Goal: Task Accomplishment & Management: Complete application form

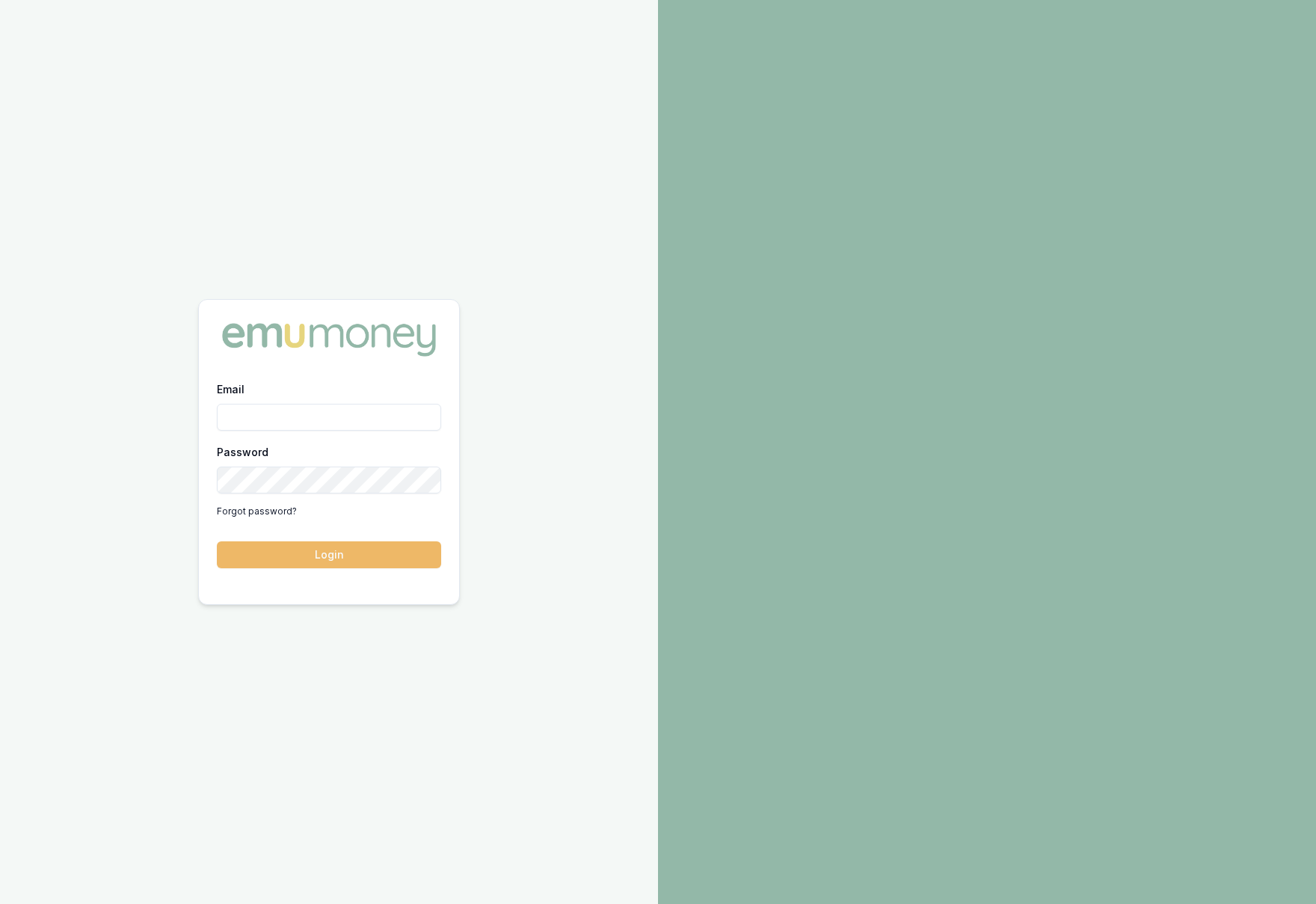
type input "krish.babu@emumoney.com.au"
click at [317, 561] on button "Login" at bounding box center [329, 554] width 224 height 27
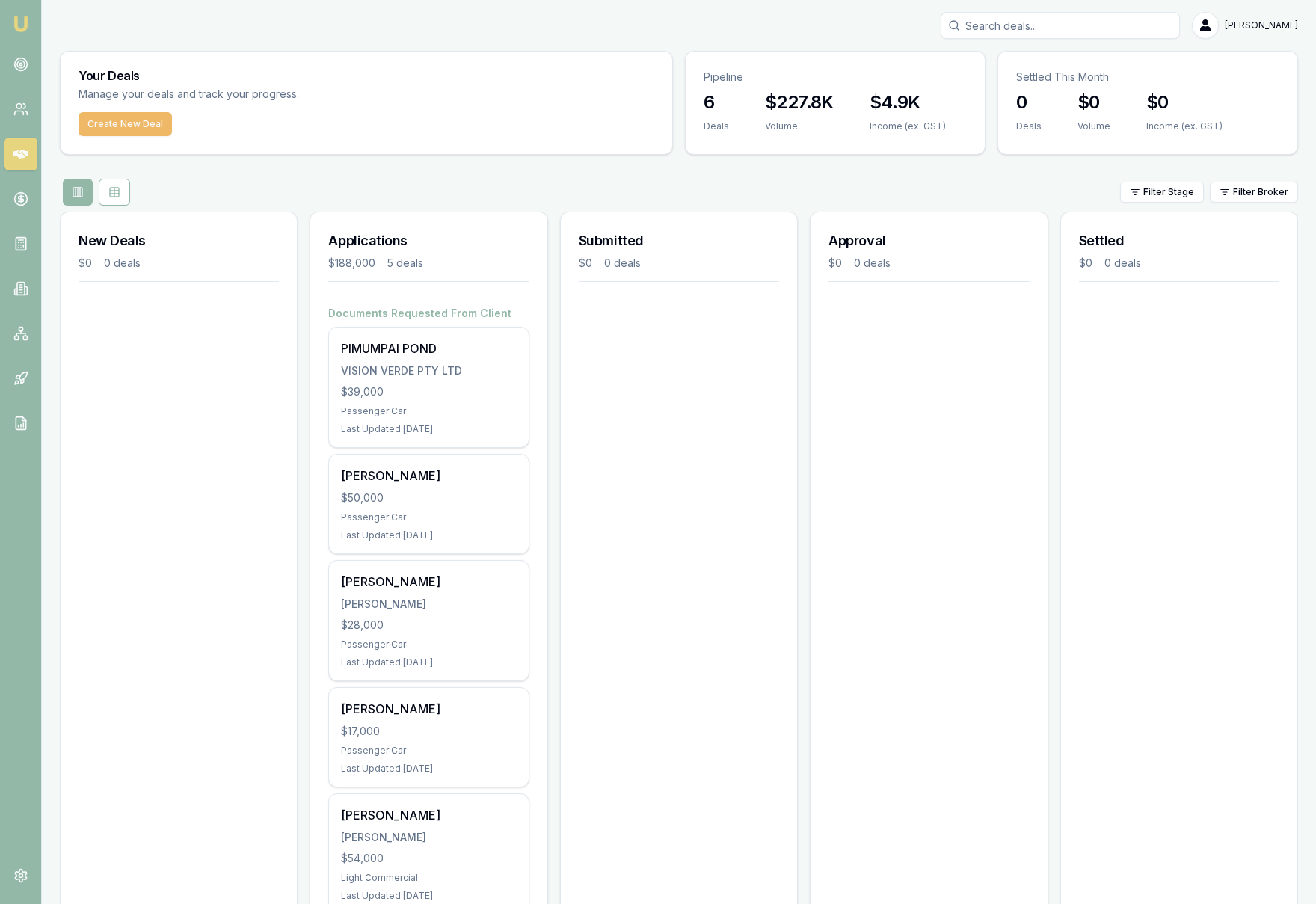
click at [107, 129] on button "Create New Deal" at bounding box center [126, 124] width 94 height 24
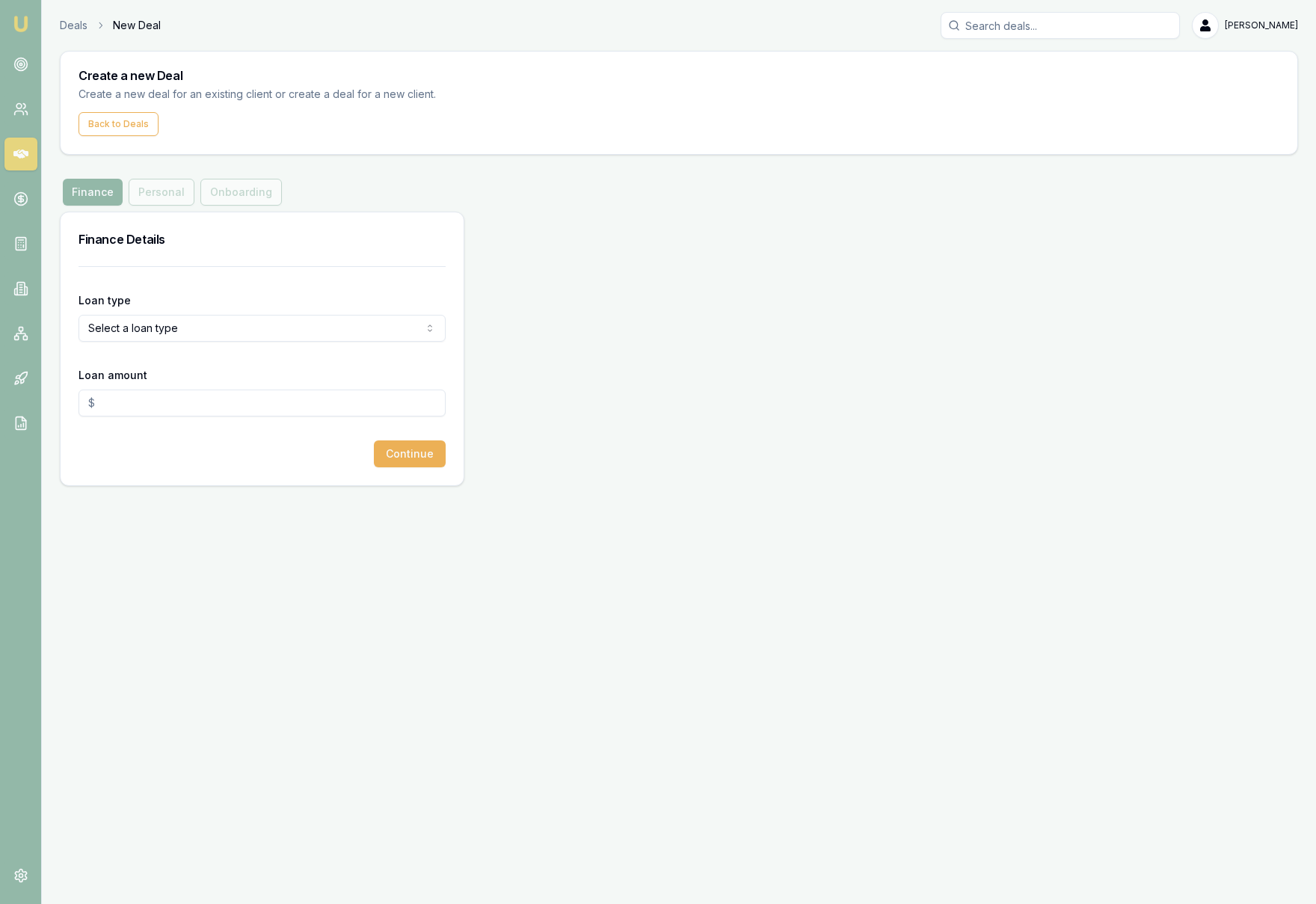
click at [238, 332] on html "Emu Broker Deals New Deal [PERSON_NAME] Toggle Menu Create a new Deal Create a …" at bounding box center [658, 452] width 1316 height 904
select select "CONSUMER_ASSET"
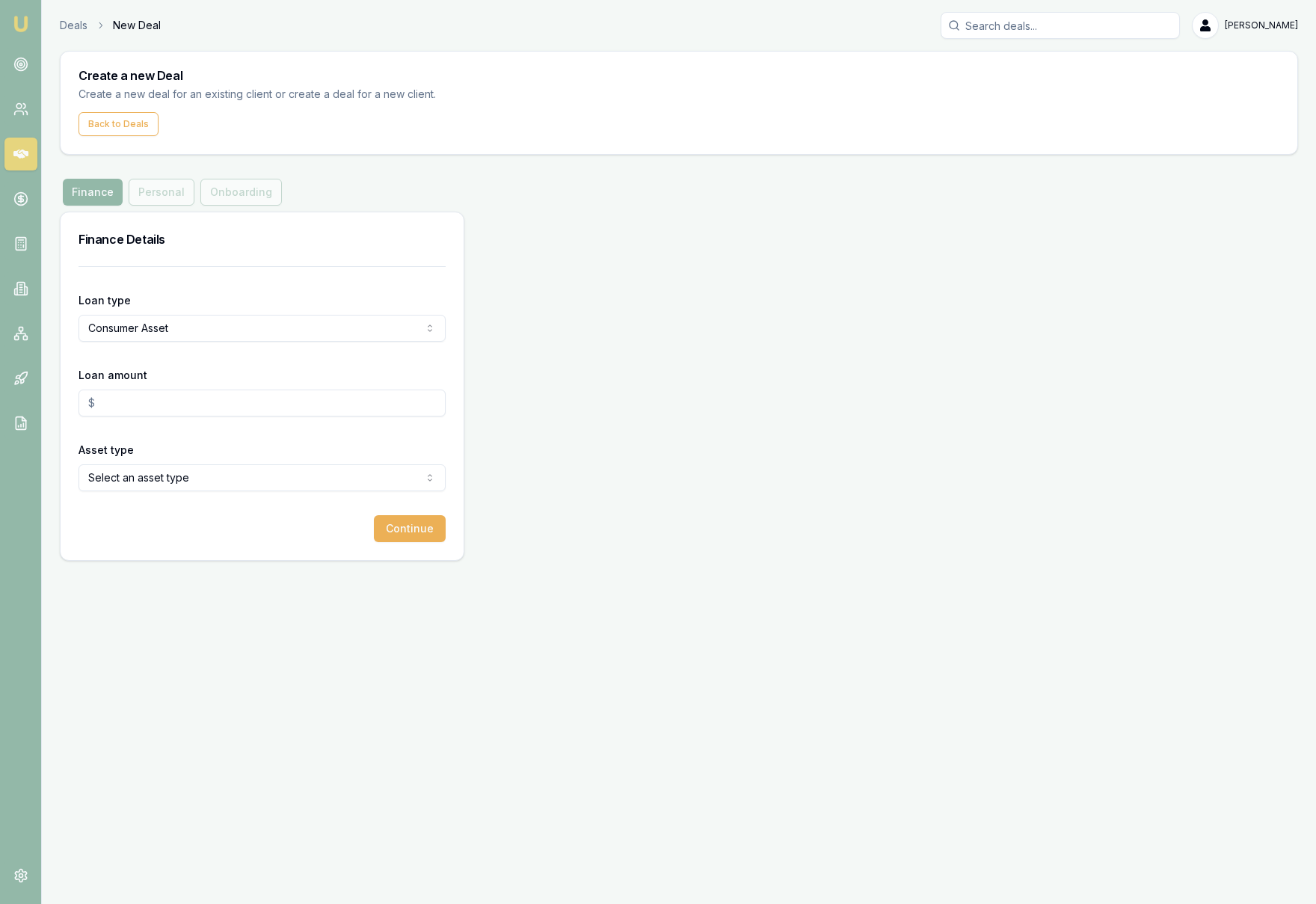
click at [186, 403] on input "Loan amount" at bounding box center [262, 403] width 367 height 27
type input "$62,000.00"
click at [557, 410] on div "Finance Details Loan type Consumer Asset Consumer Loan Consumer Asset Commercia…" at bounding box center [679, 385] width 1238 height 349
click at [181, 477] on html "Emu Broker Deals New Deal [PERSON_NAME] Toggle Menu Create a new Deal Create a …" at bounding box center [658, 452] width 1316 height 904
click at [405, 530] on button "Continue" at bounding box center [409, 528] width 72 height 27
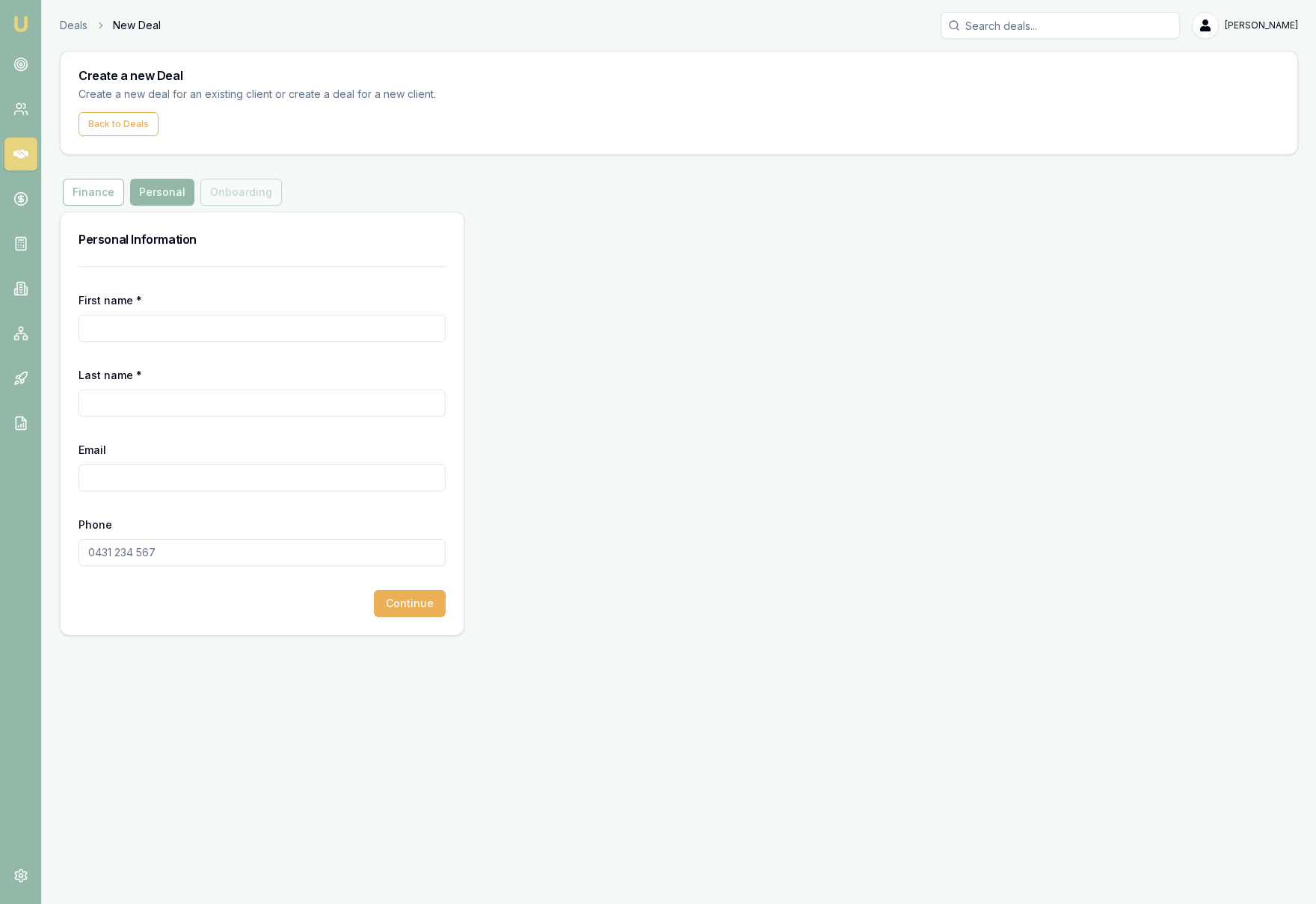
click at [136, 326] on input "First name *" at bounding box center [262, 328] width 367 height 27
click at [118, 479] on input "Email" at bounding box center [262, 477] width 367 height 27
paste input "[EMAIL_ADDRESS][DOMAIN_NAME]"
type input "[EMAIL_ADDRESS][DOMAIN_NAME]"
click at [154, 326] on input "First name *" at bounding box center [262, 328] width 367 height 27
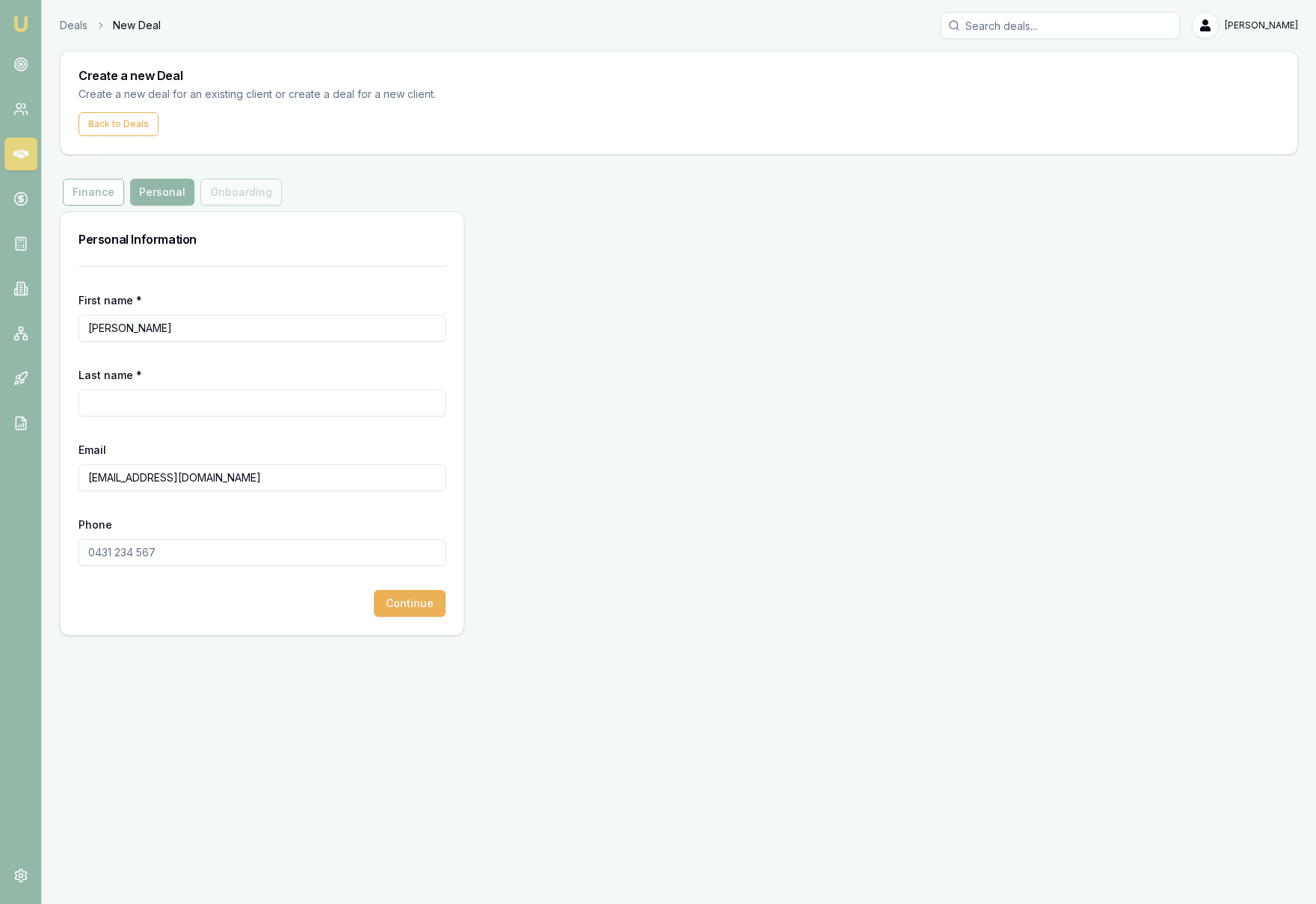
type input "[PERSON_NAME]"
click at [148, 407] on input "Last name *" at bounding box center [262, 403] width 367 height 27
type input "[PERSON_NAME]"
click at [603, 424] on div "Personal Information First name * [PERSON_NAME] Last name * [PERSON_NAME] [EMAI…" at bounding box center [679, 423] width 1238 height 424
click at [305, 556] on input "Phone" at bounding box center [262, 552] width 367 height 27
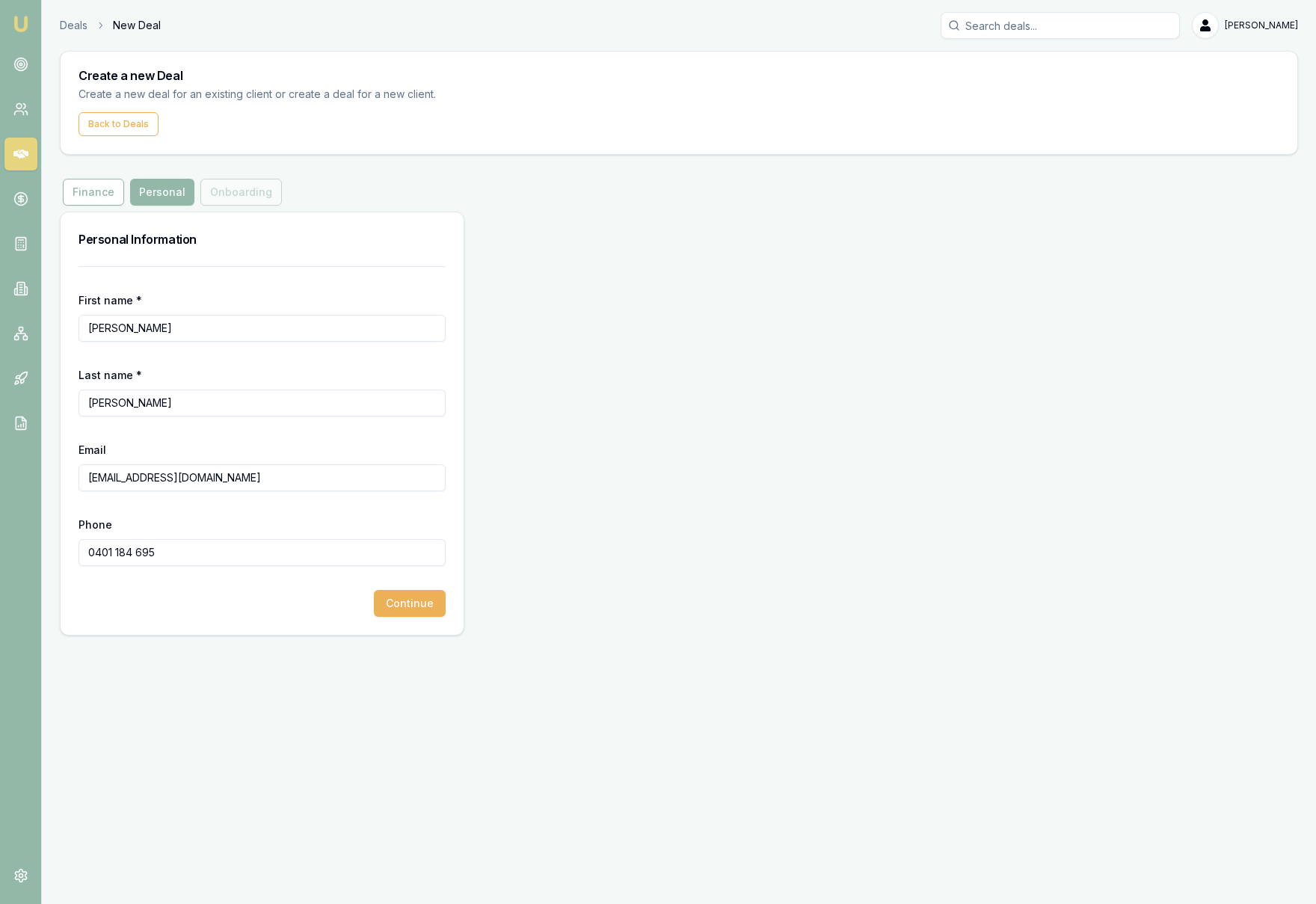
type input "0401 184 695"
click at [730, 441] on div "Personal Information First name * [PERSON_NAME] Last name * [PERSON_NAME] [EMAI…" at bounding box center [679, 423] width 1238 height 424
click at [413, 607] on button "Continue" at bounding box center [409, 603] width 72 height 27
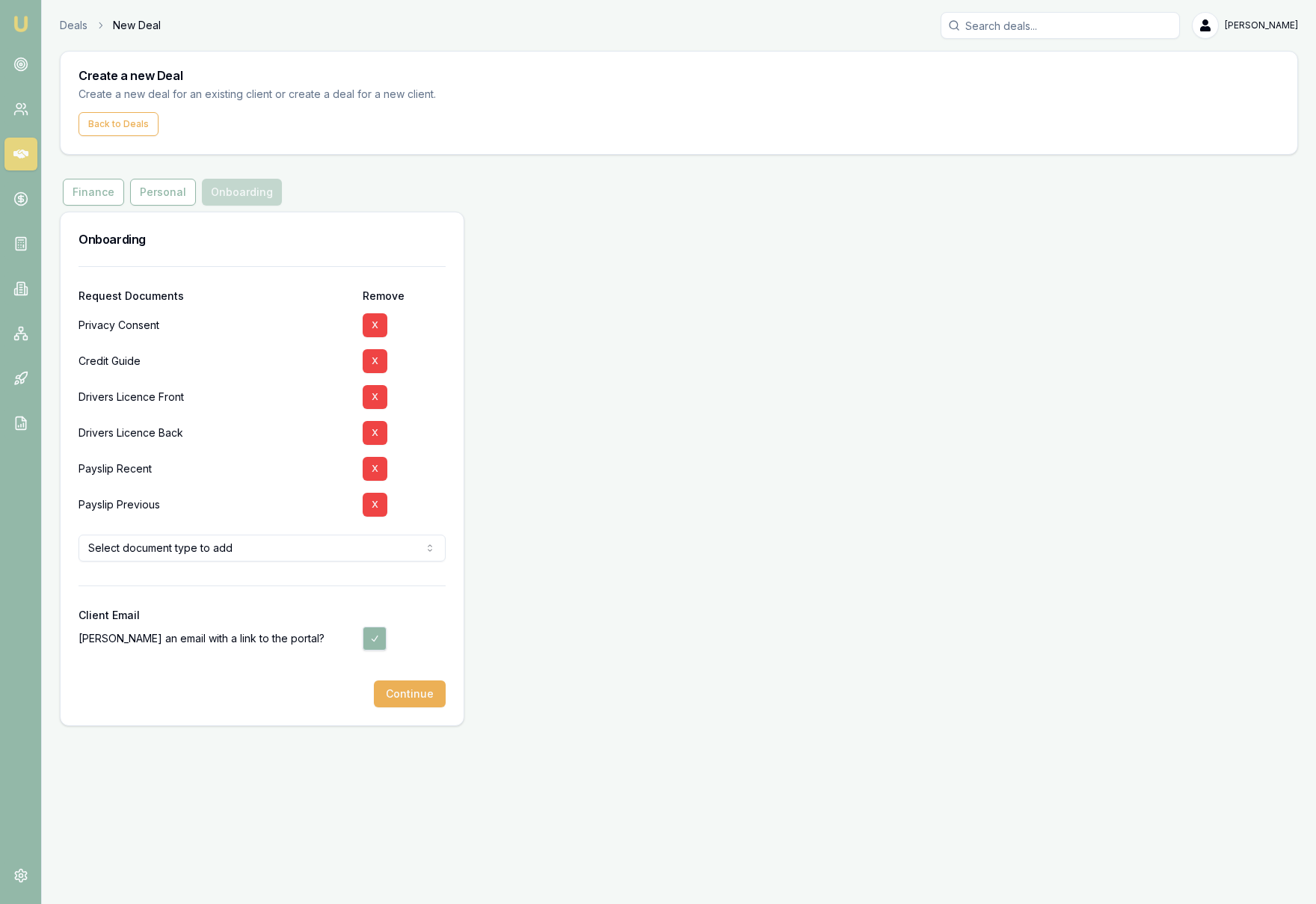
click at [405, 551] on html "Emu Broker Deals New Deal [PERSON_NAME] Toggle Menu Create a new Deal Create a …" at bounding box center [658, 452] width 1316 height 904
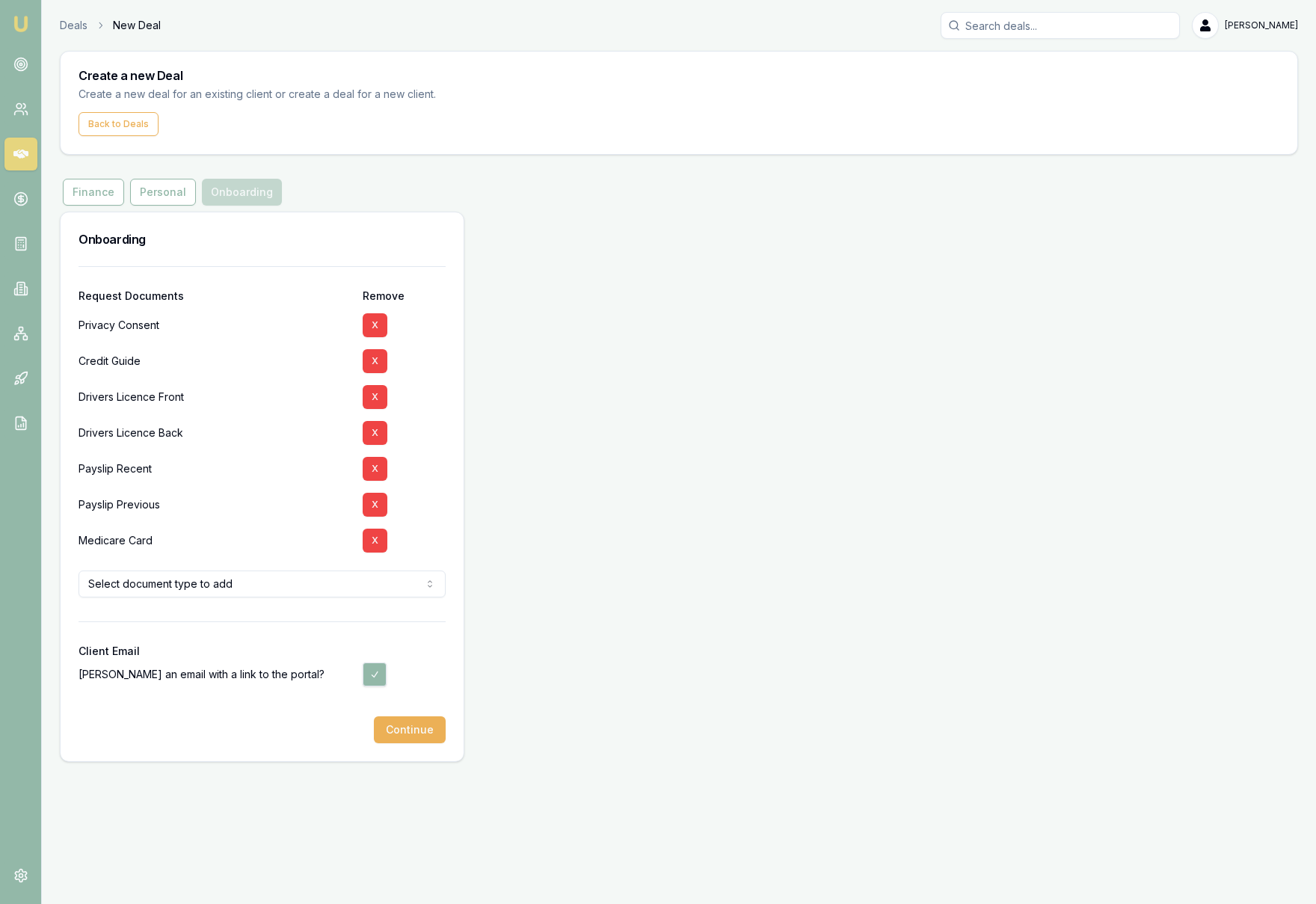
click at [434, 589] on html "Emu Broker Deals New Deal [PERSON_NAME] Toggle Menu Create a new Deal Create a …" at bounding box center [658, 452] width 1316 height 904
click at [658, 588] on html "Emu Broker Deals New Deal [PERSON_NAME] Toggle Menu Create a new Deal Create a …" at bounding box center [658, 452] width 1316 height 904
click at [348, 586] on html "Emu Broker Deals New Deal [PERSON_NAME] Toggle Menu Create a new Deal Create a …" at bounding box center [658, 452] width 1316 height 904
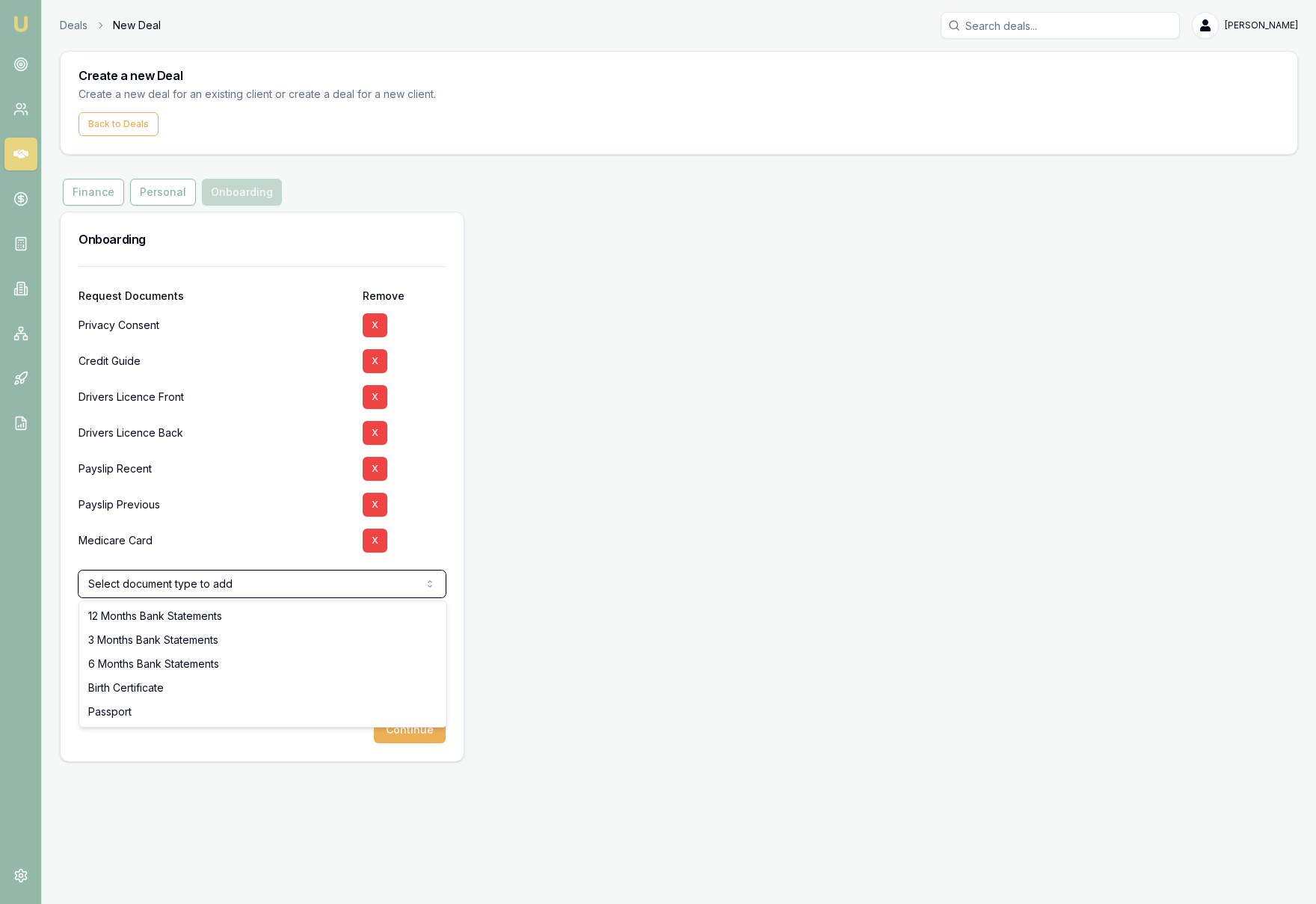
click at [606, 581] on html "Emu Broker Deals New Deal [PERSON_NAME] Toggle Menu Create a new Deal Create a …" at bounding box center [658, 452] width 1316 height 904
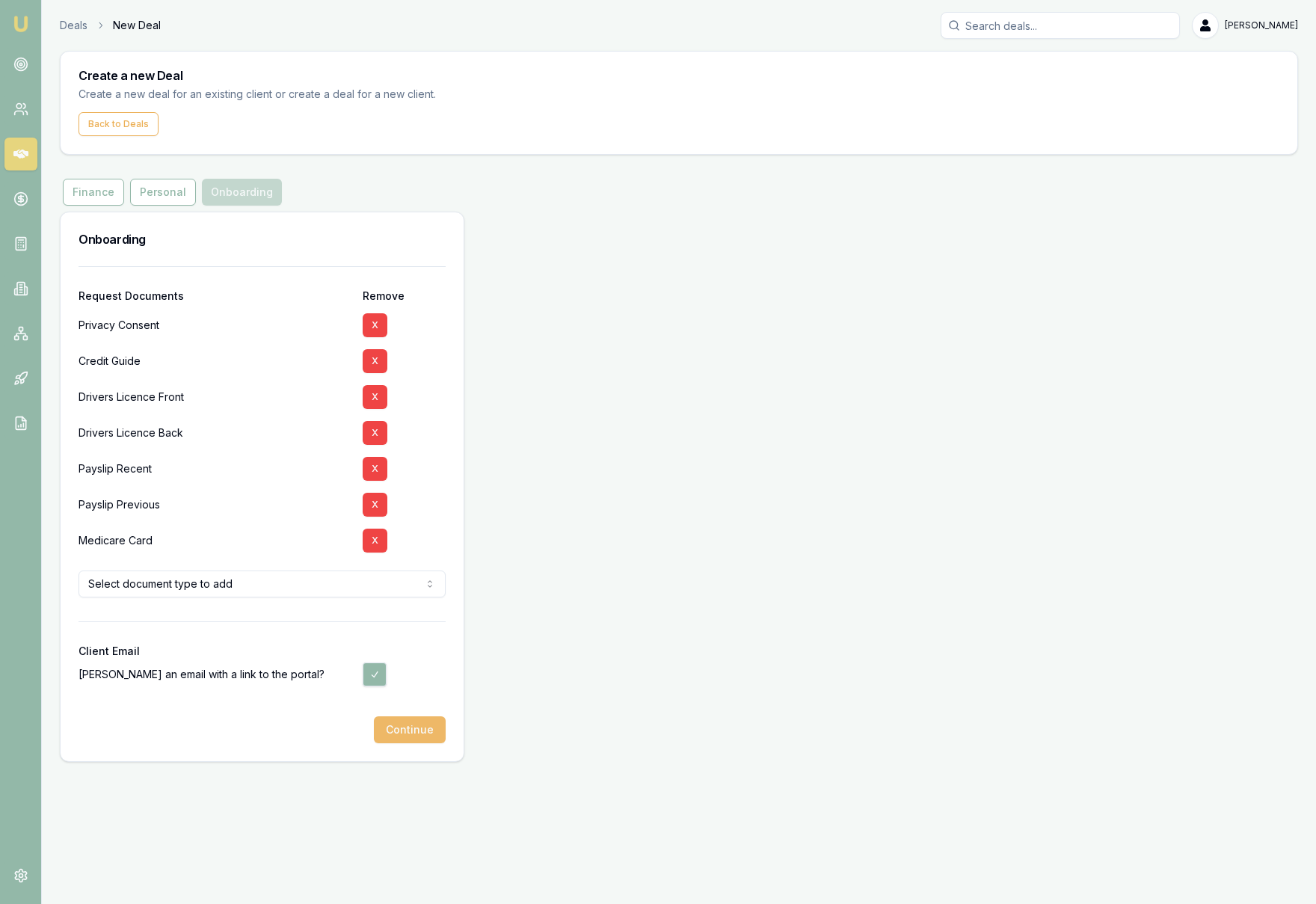
click at [424, 730] on button "Continue" at bounding box center [409, 729] width 72 height 27
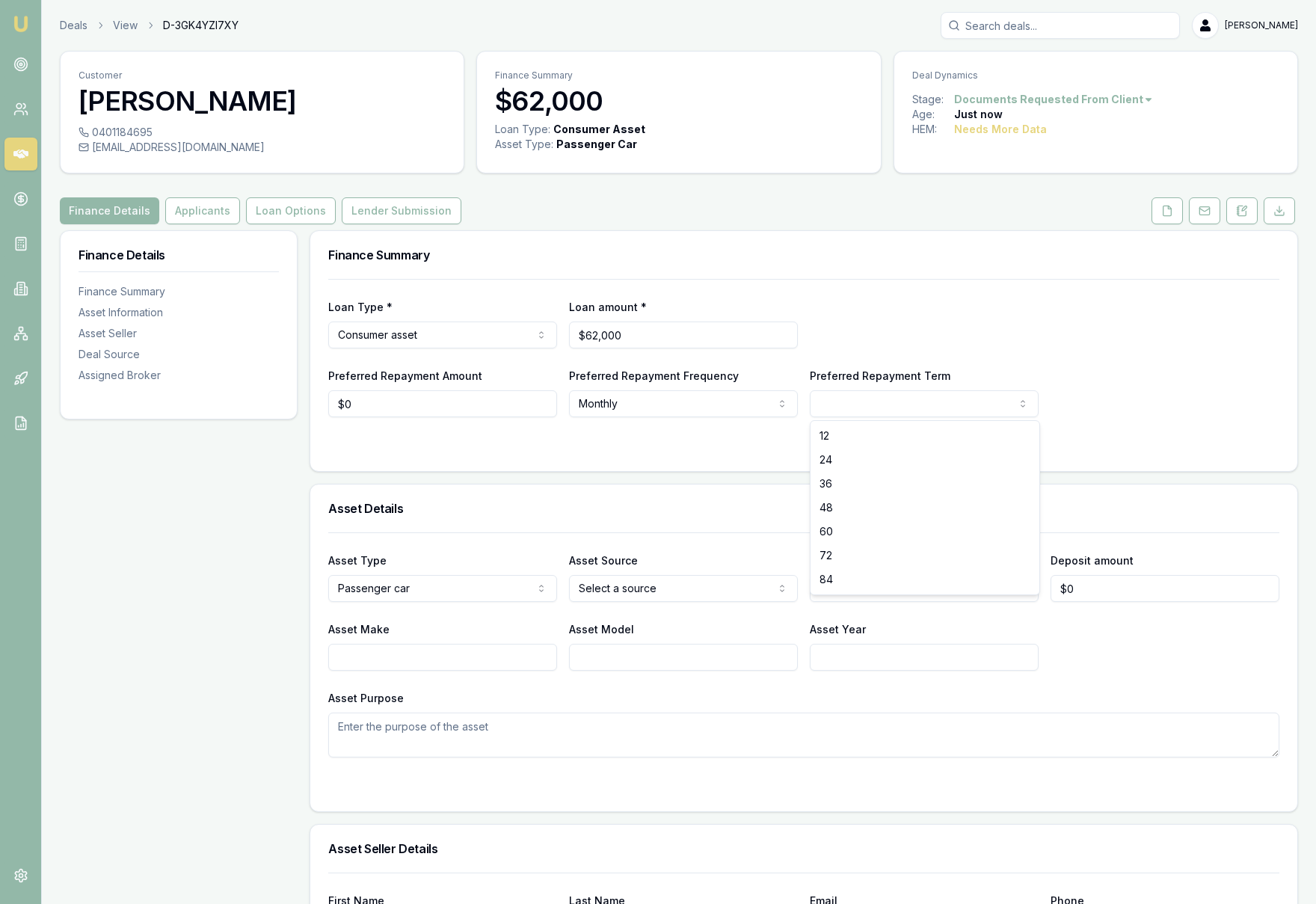
click at [857, 408] on html "Emu Broker Deals View D-3GK4YZI7XY [PERSON_NAME] Toggle Menu Customer [PERSON_N…" at bounding box center [658, 452] width 1316 height 904
select select "60"
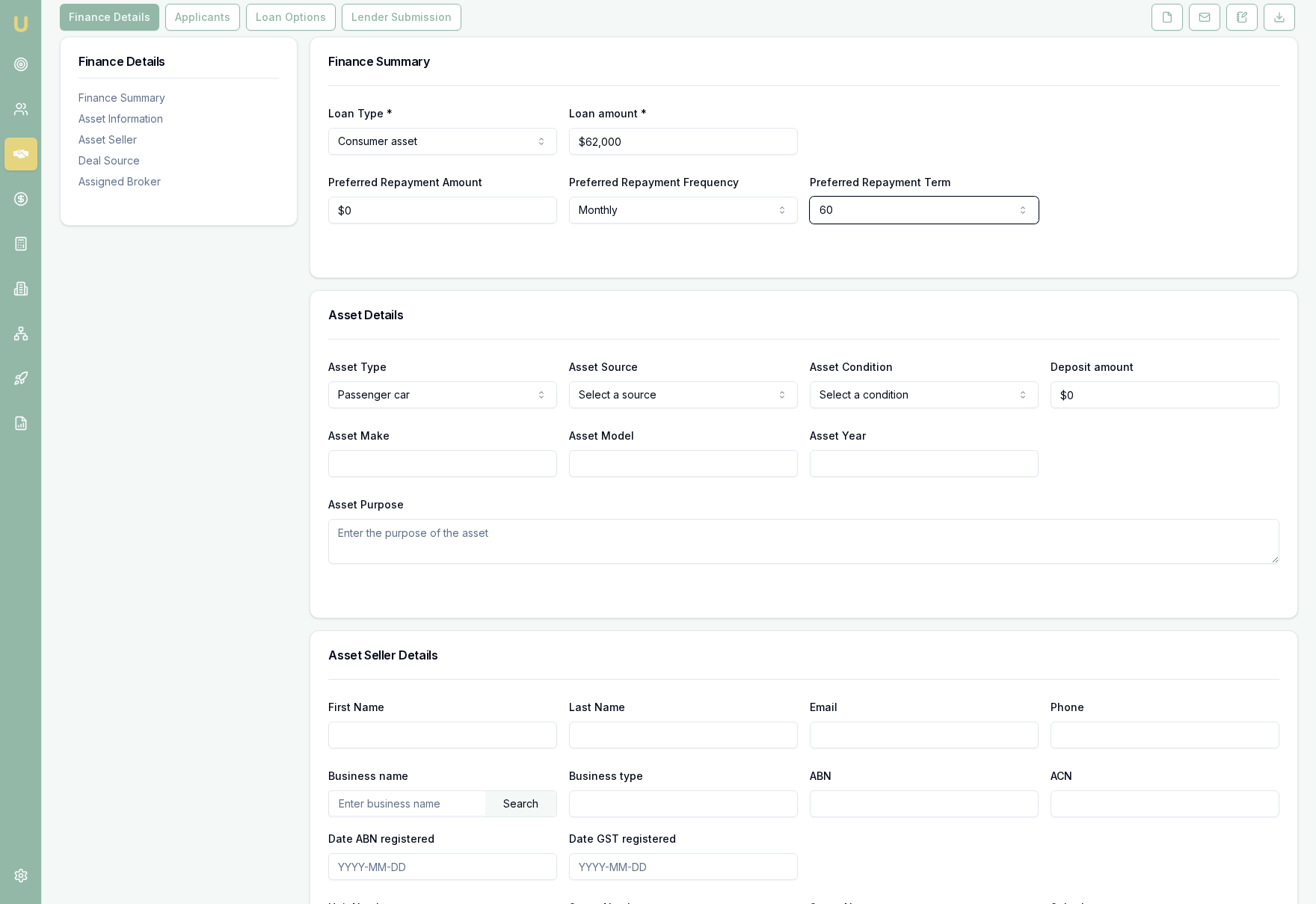
scroll to position [195, 0]
click at [701, 401] on html "Emu Broker Deals View D-3GK4YZI7XY [PERSON_NAME] Toggle Menu Customer [PERSON_N…" at bounding box center [658, 256] width 1316 height 904
select select "PRIVATE"
click at [914, 384] on html "Emu Broker Deals View D-3GK4YZI7XY [PERSON_NAME] Toggle Menu Customer [PERSON_N…" at bounding box center [658, 256] width 1316 height 904
select select "USED"
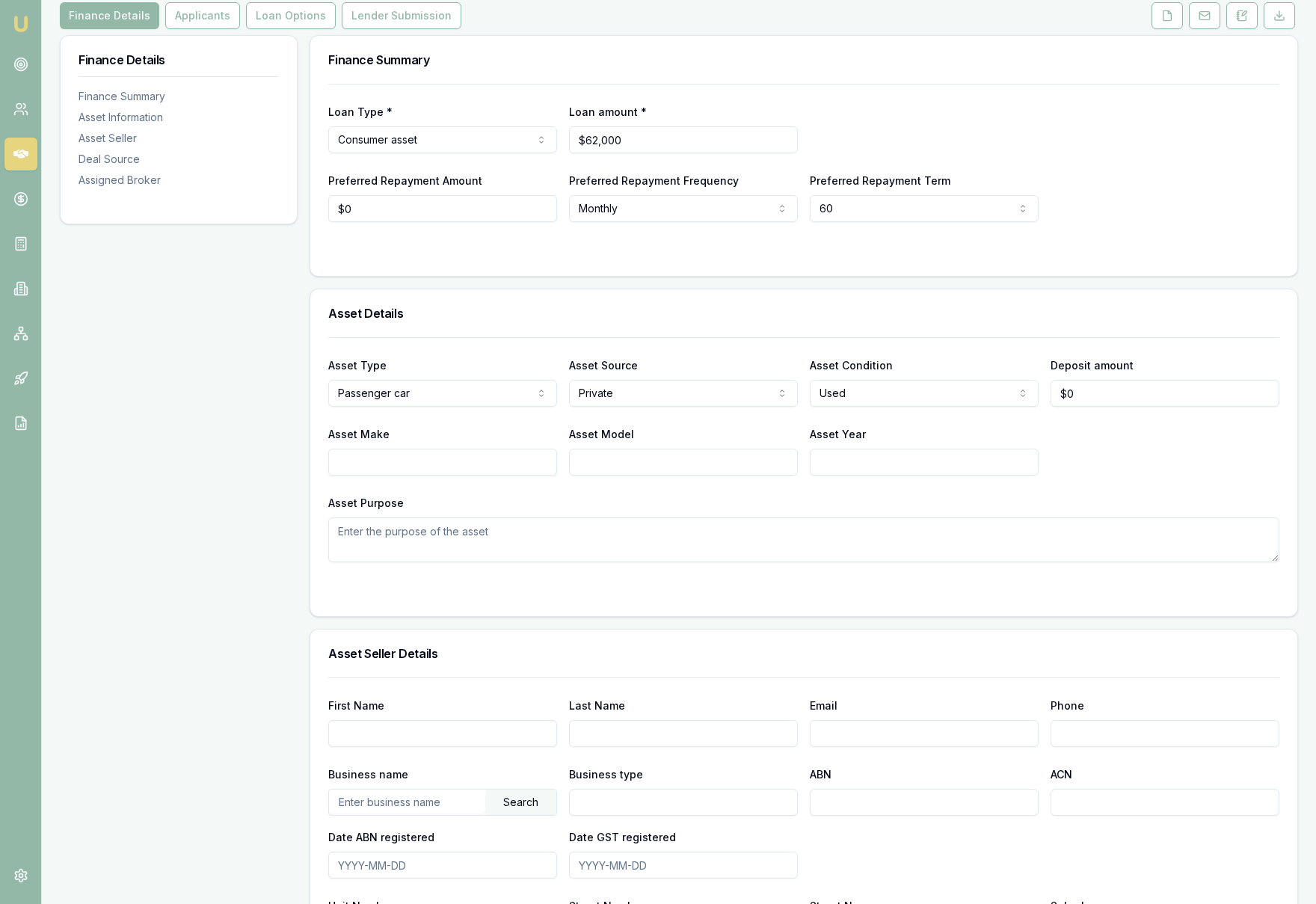
click at [395, 470] on input "Asset Make" at bounding box center [442, 462] width 229 height 27
type input "Ford"
click at [620, 463] on input "Asset Model" at bounding box center [683, 462] width 229 height 27
type input "Ranger"
click at [902, 459] on input "Asset Year" at bounding box center [924, 462] width 229 height 27
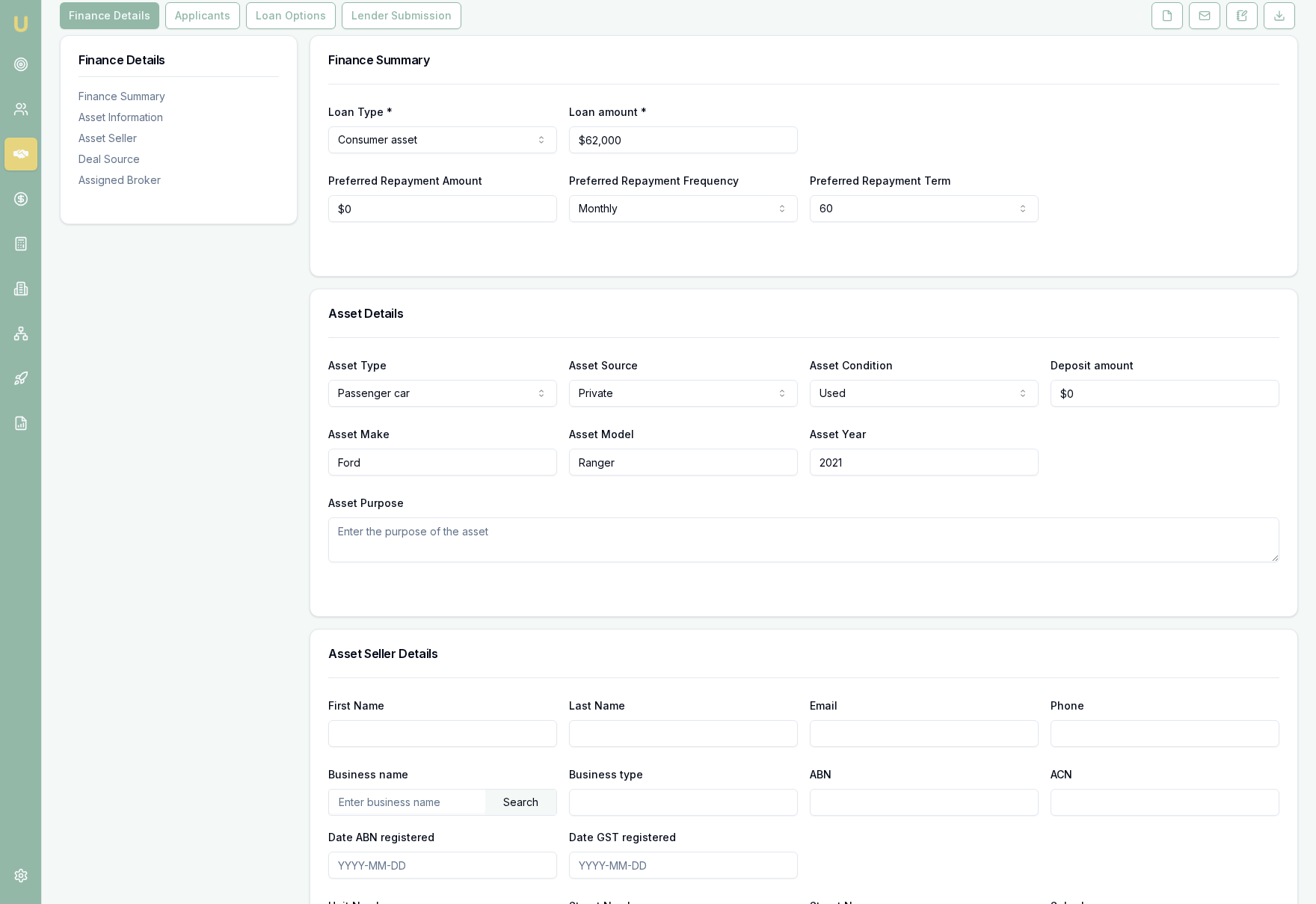
type input "2021"
click at [715, 498] on div "Asset Purpose" at bounding box center [803, 528] width 951 height 69
click at [527, 536] on textarea "Asset Purpose" at bounding box center [803, 539] width 951 height 45
type textarea "Personal use"
click at [1206, 482] on div "Asset Type Passenger car Passenger car Electric vehicle Light commercial Carava…" at bounding box center [803, 449] width 951 height 225
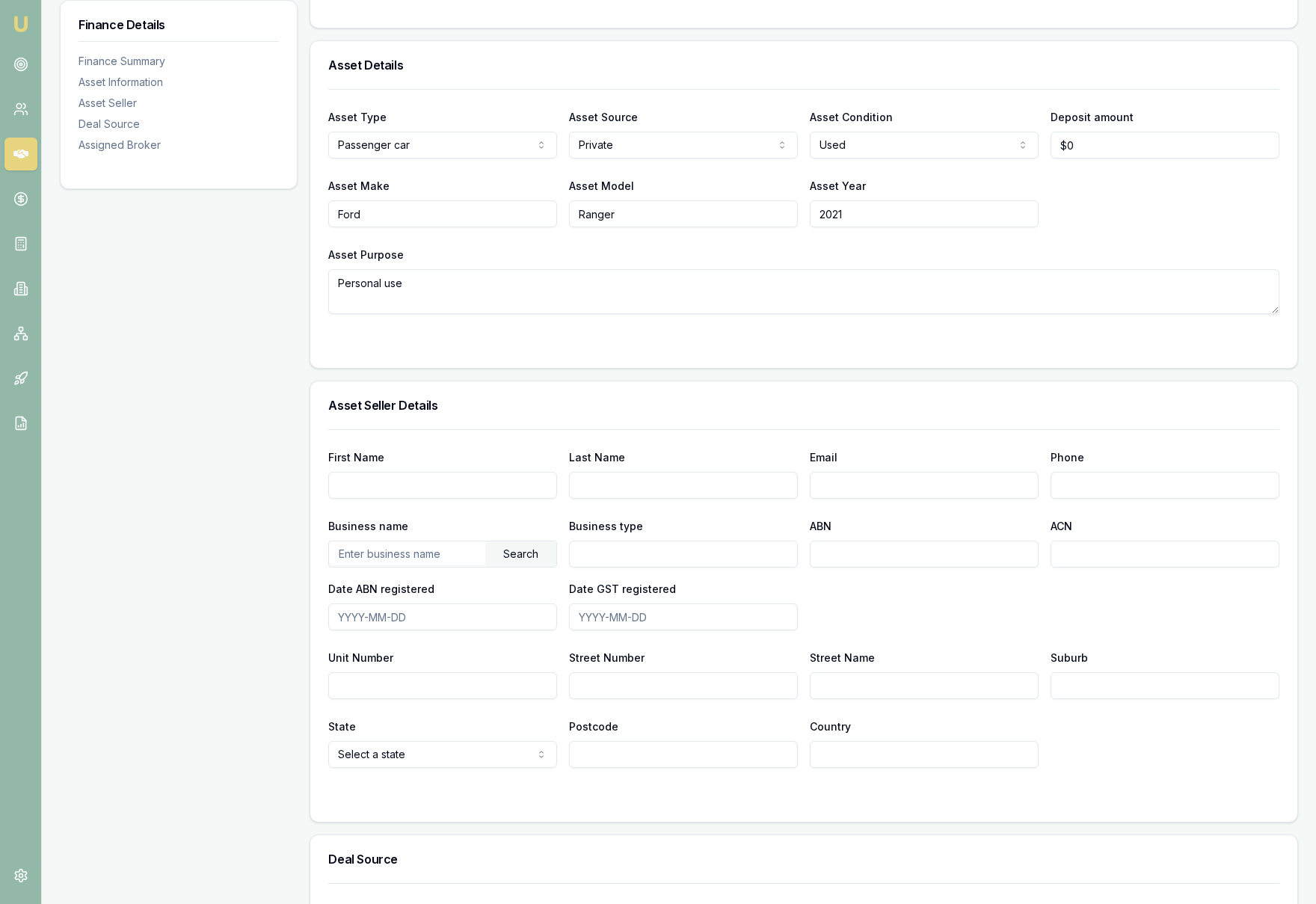
scroll to position [444, 0]
click at [384, 492] on input "First Name" at bounding box center [442, 483] width 229 height 27
type input "[PERSON_NAME]"
click at [620, 492] on input "Last Name" at bounding box center [683, 483] width 229 height 27
type input "[PERSON_NAME]"
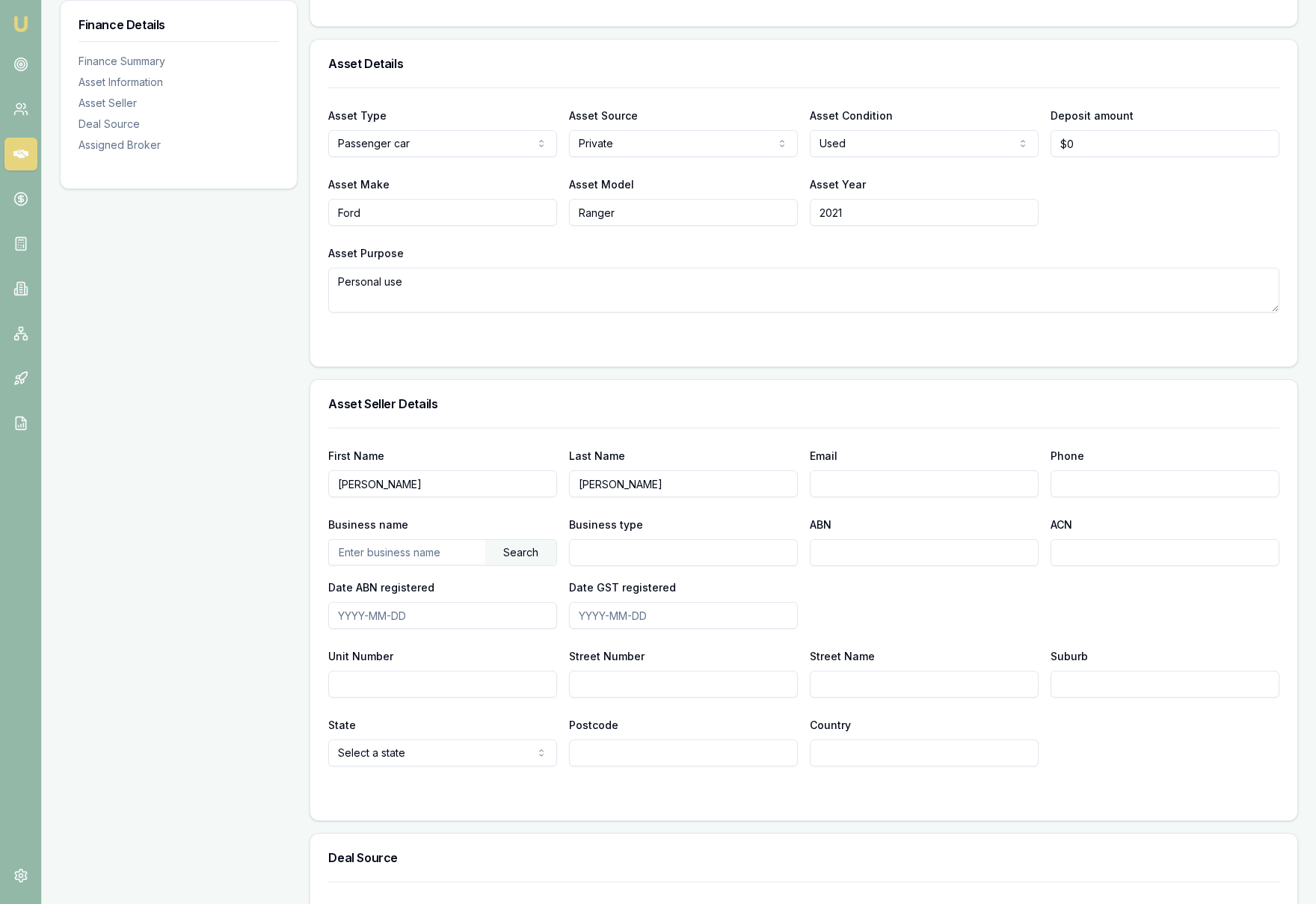
click at [885, 482] on input "Email" at bounding box center [924, 483] width 229 height 27
paste input "[EMAIL_ADDRESS][DOMAIN_NAME]"
type input "[EMAIL_ADDRESS][DOMAIN_NAME]"
click at [1074, 482] on input "Phone" at bounding box center [1164, 483] width 229 height 27
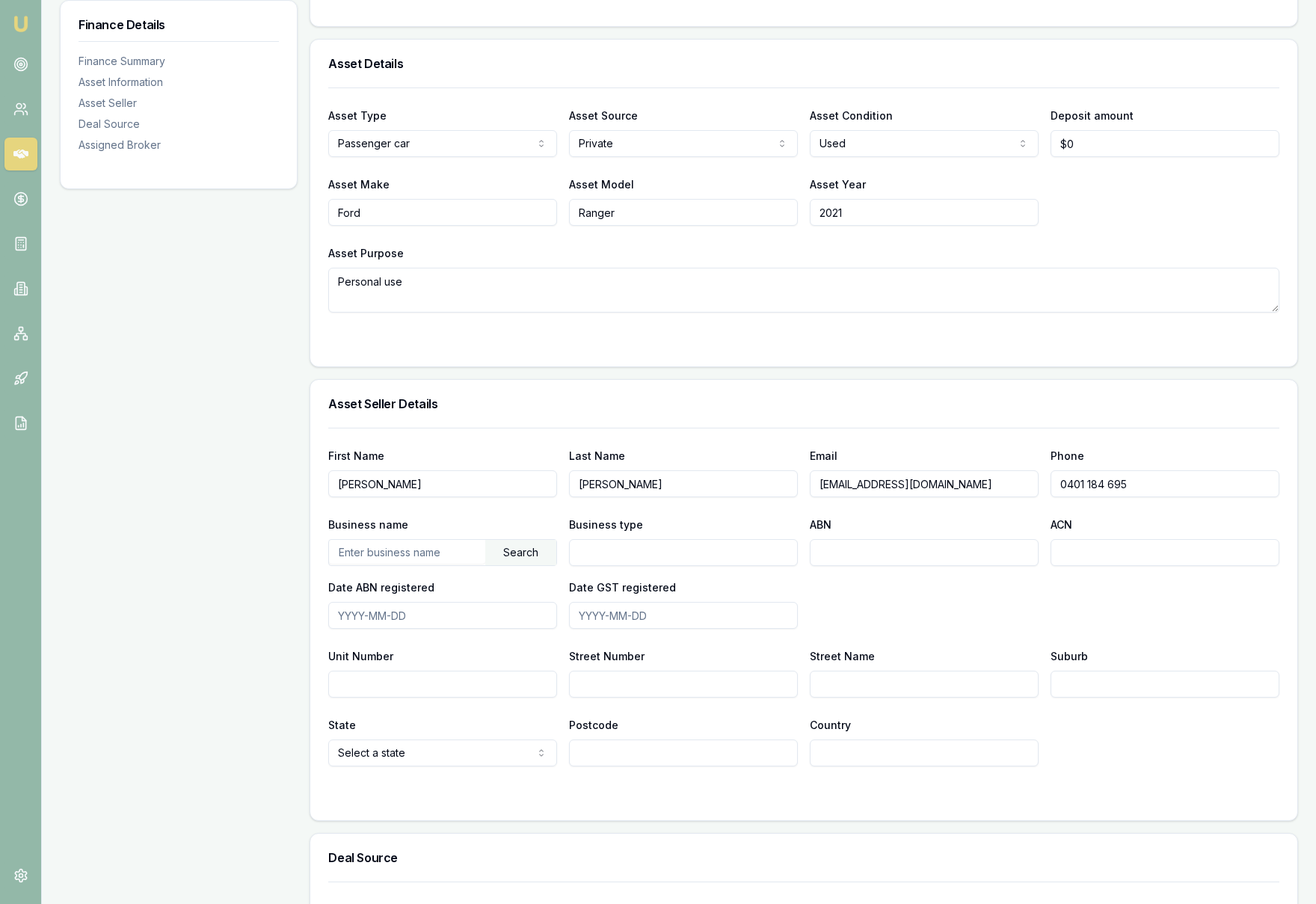
type input "0401 184 695"
click at [937, 403] on h3 "Asset Seller Details" at bounding box center [803, 404] width 951 height 12
click at [650, 682] on input "Street Number" at bounding box center [683, 684] width 229 height 27
type input "2"
click at [883, 684] on input "Street Name" at bounding box center [924, 684] width 229 height 27
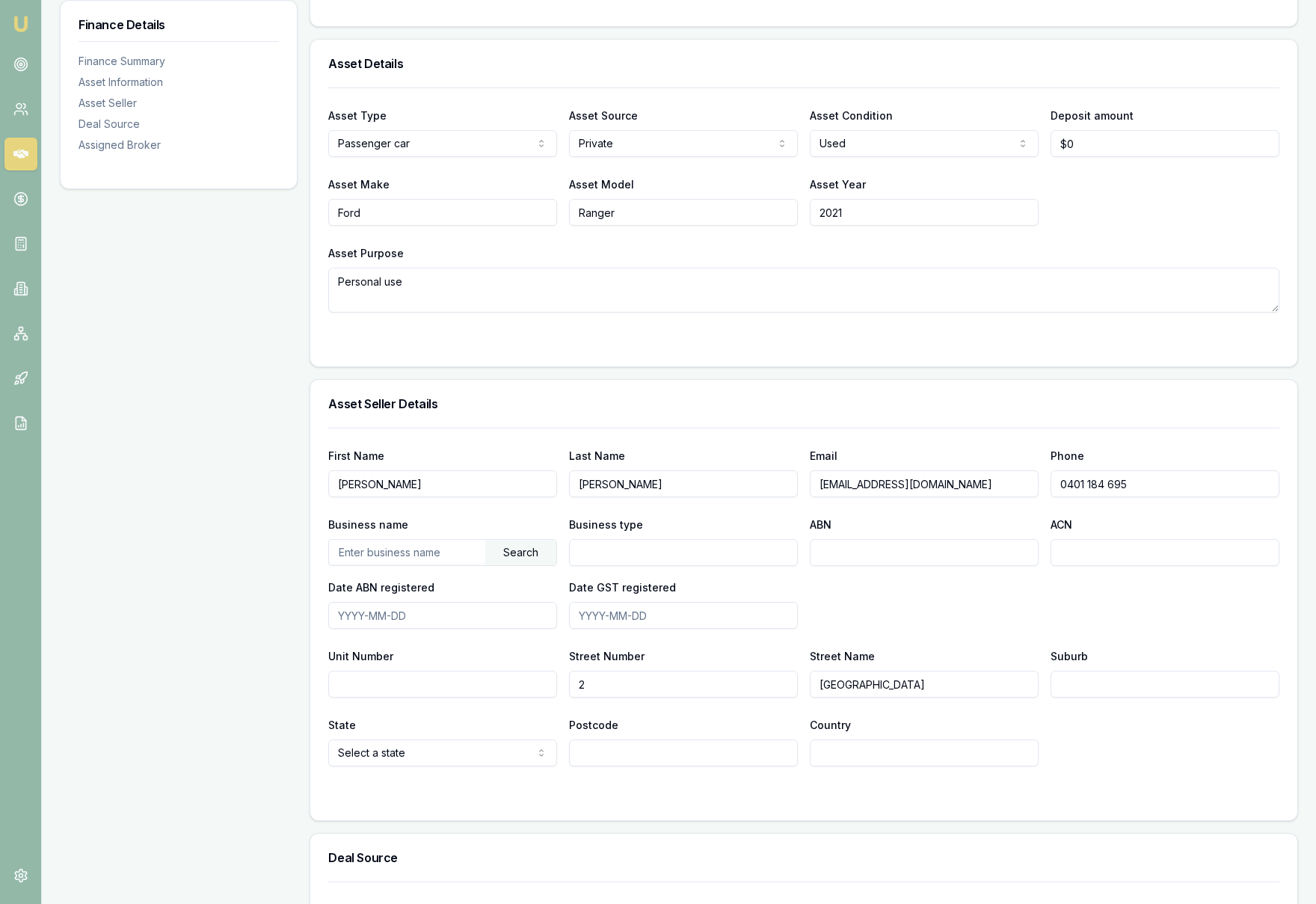
type input "[GEOGRAPHIC_DATA]"
click at [1119, 686] on input "Suburb" at bounding box center [1164, 684] width 229 height 27
type input "c"
type input "Court"
click at [512, 459] on html "Emu Broker Deals View D-3GK4YZI7XY [PERSON_NAME] Toggle Menu Customer [PERSON_N…" at bounding box center [658, 7] width 1316 height 904
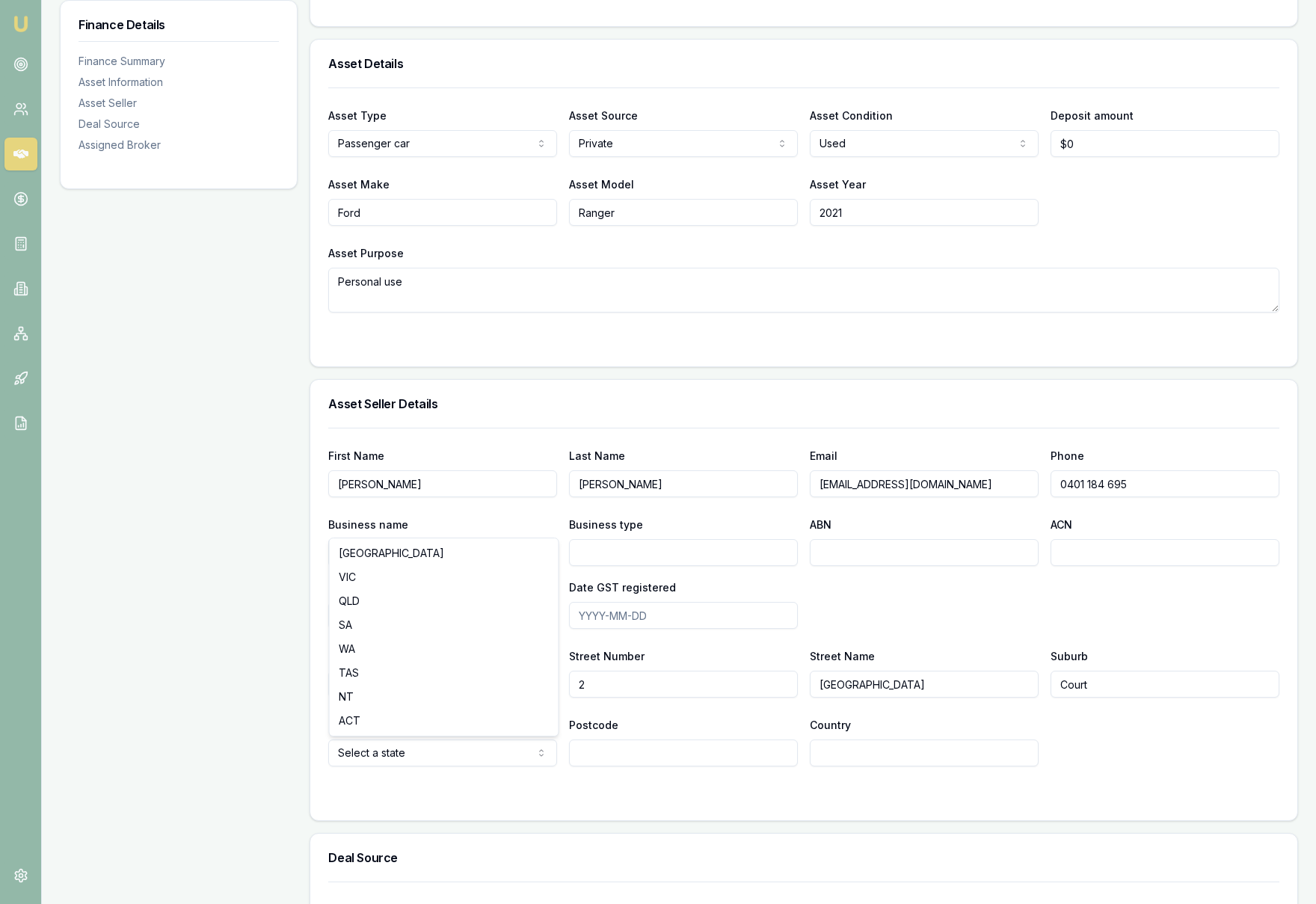
select select "VIC"
click at [900, 763] on input "Country" at bounding box center [924, 753] width 229 height 27
click at [886, 687] on input "[GEOGRAPHIC_DATA]" at bounding box center [924, 684] width 229 height 27
type input "Liverpool Court"
drag, startPoint x: 1124, startPoint y: 691, endPoint x: 1037, endPoint y: 683, distance: 87.4
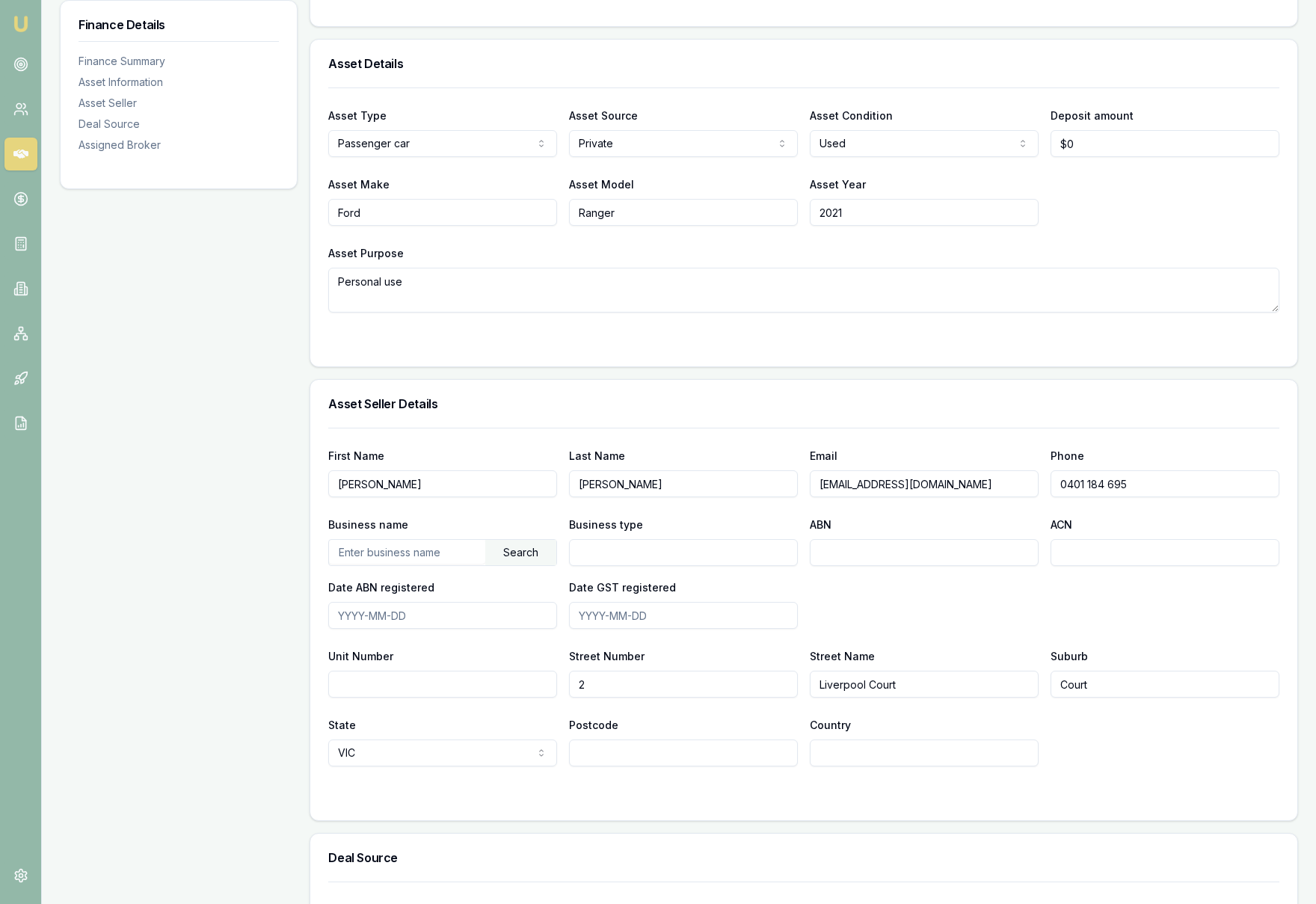
click at [1037, 683] on div "Unit [GEOGRAPHIC_DATA] Name [GEOGRAPHIC_DATA] Suburb Court" at bounding box center [803, 672] width 951 height 51
type input "[PERSON_NAME] South"
click at [673, 753] on input "Postcode" at bounding box center [683, 753] width 229 height 27
type input "3805"
click at [914, 756] on input "Country" at bounding box center [924, 753] width 229 height 27
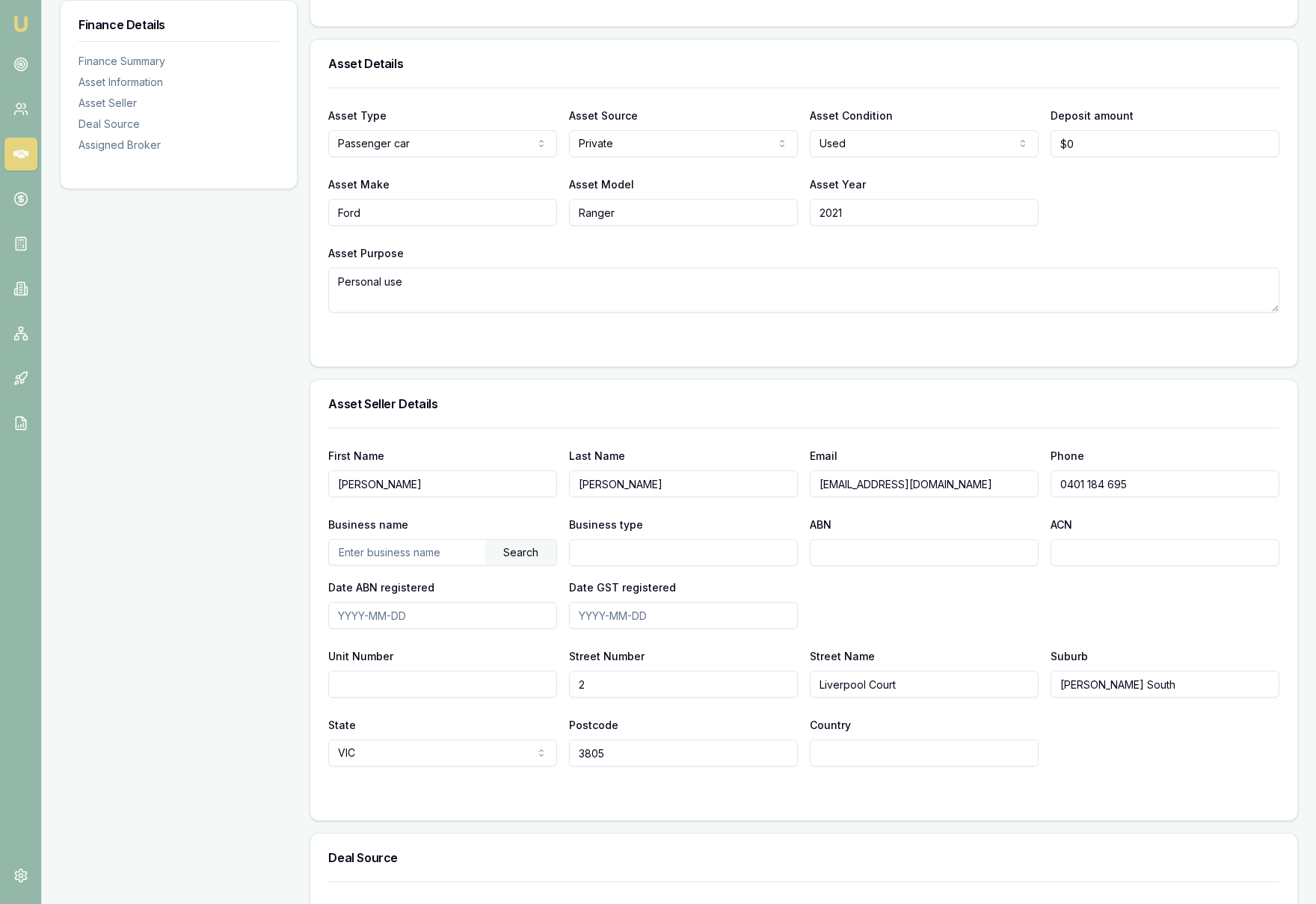
type input "[GEOGRAPHIC_DATA]"
click at [1122, 764] on div "State [GEOGRAPHIC_DATA] [GEOGRAPHIC_DATA] [GEOGRAPHIC_DATA] [GEOGRAPHIC_DATA] […" at bounding box center [803, 741] width 951 height 51
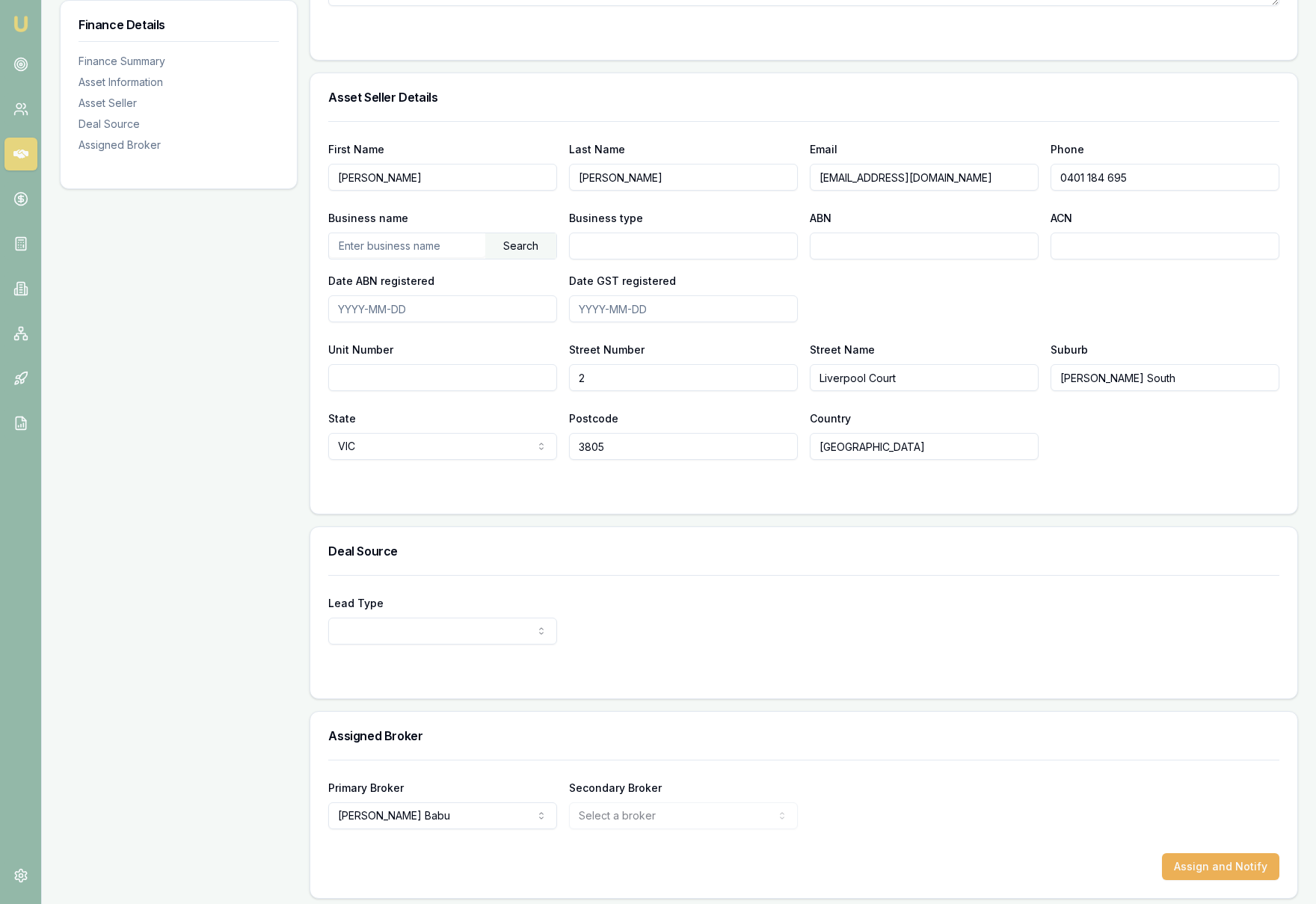
scroll to position [758, 0]
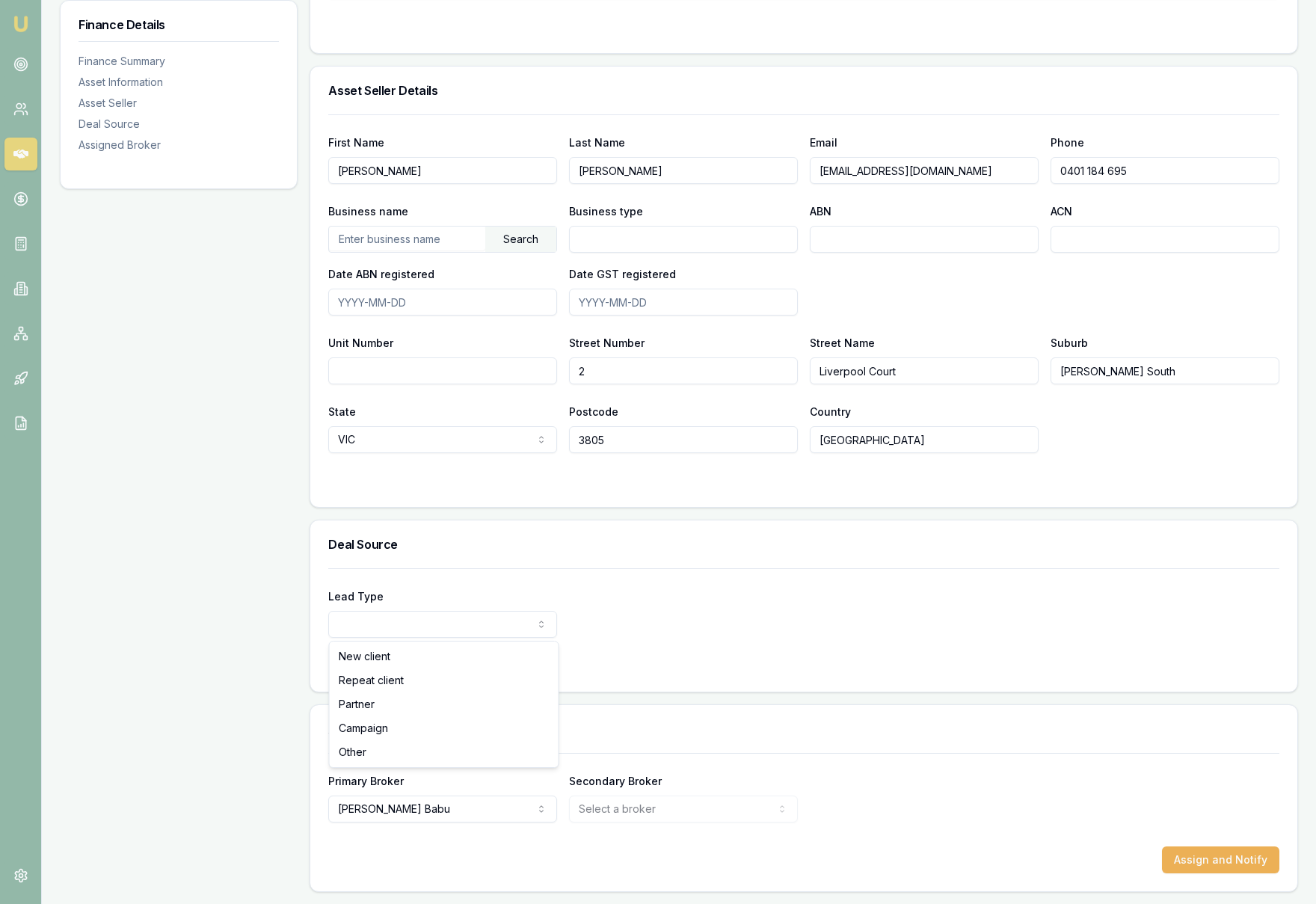
select select "REPEAT_CLIENT"
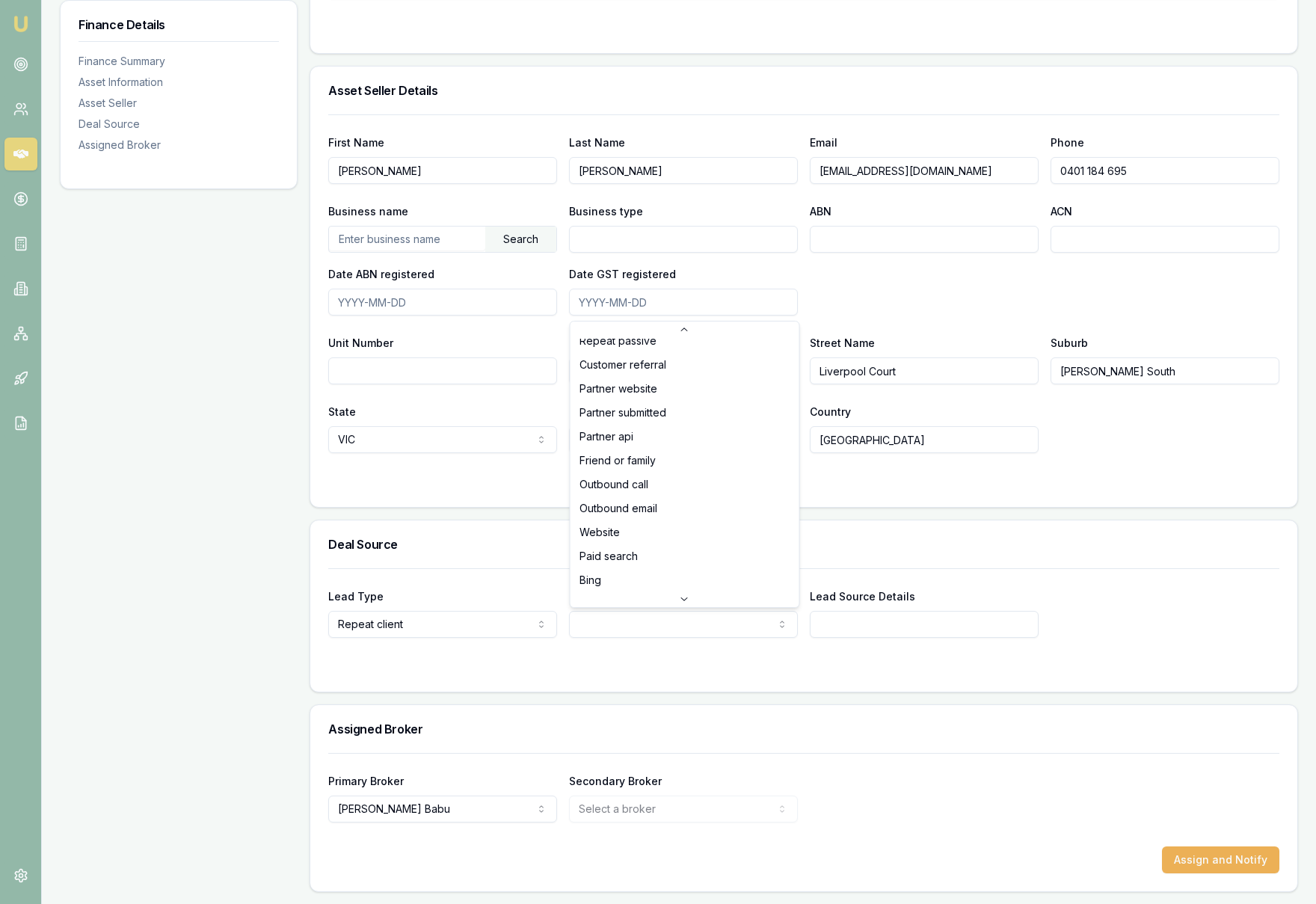
scroll to position [0, 0]
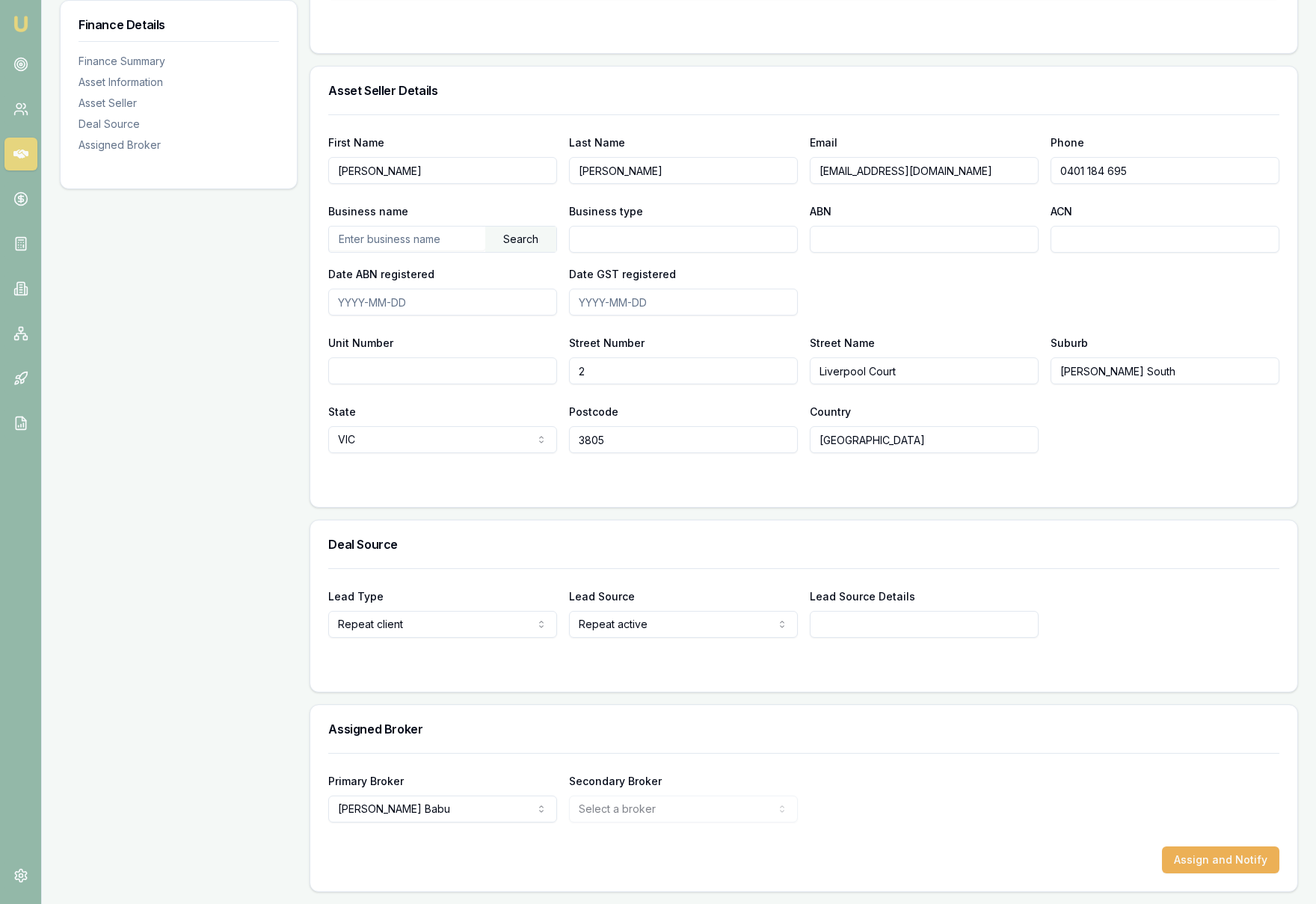
click at [904, 663] on div at bounding box center [803, 668] width 951 height 12
click at [870, 629] on input "Lead Source Details" at bounding box center [924, 624] width 229 height 27
type input "[PERSON_NAME] Buyer"
click at [1160, 616] on div "Lead Type Repeat client New client Repeat client Partner Campaign Other Lead So…" at bounding box center [803, 612] width 951 height 51
click at [1220, 858] on button "Assign and Notify" at bounding box center [1220, 860] width 118 height 27
